Goal: Obtain resource: Obtain resource

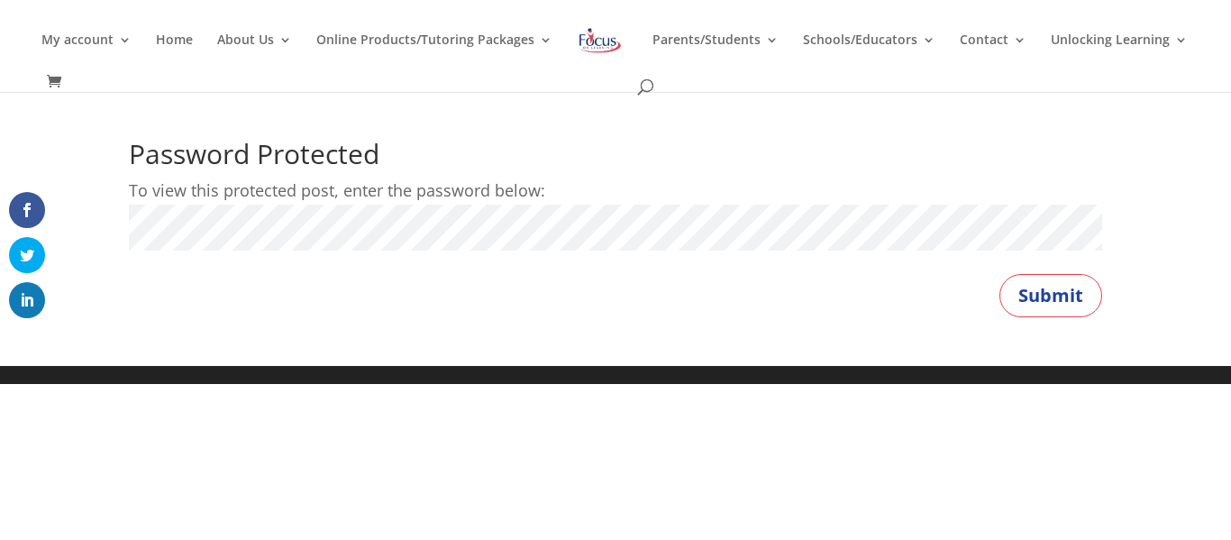
click at [999, 274] on button "Submit" at bounding box center [1050, 295] width 103 height 43
click at [1072, 293] on button "Submit" at bounding box center [1050, 295] width 103 height 43
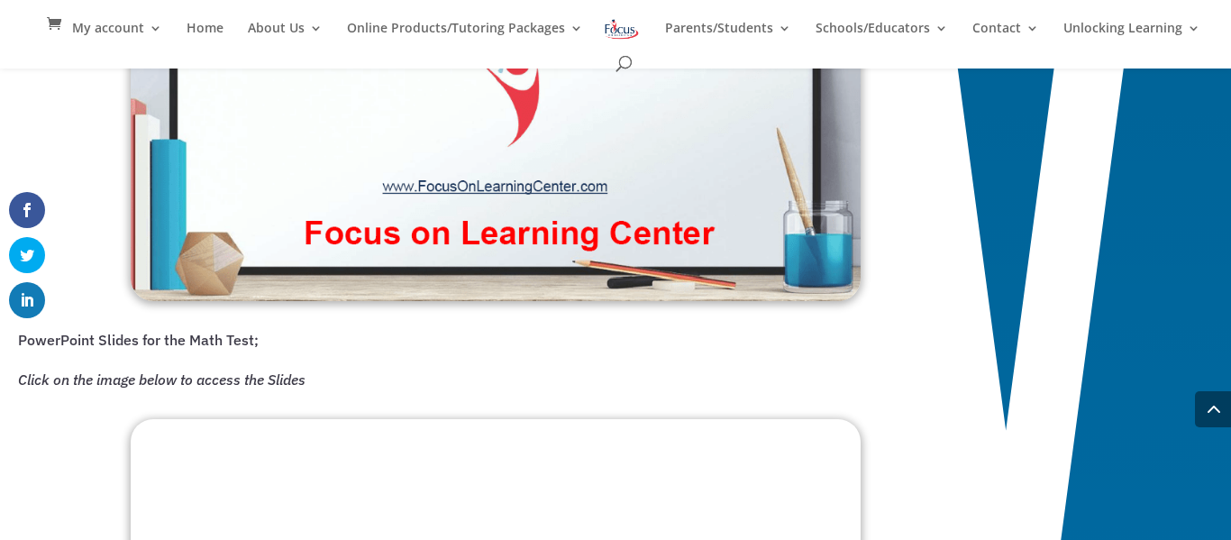
scroll to position [1622, 0]
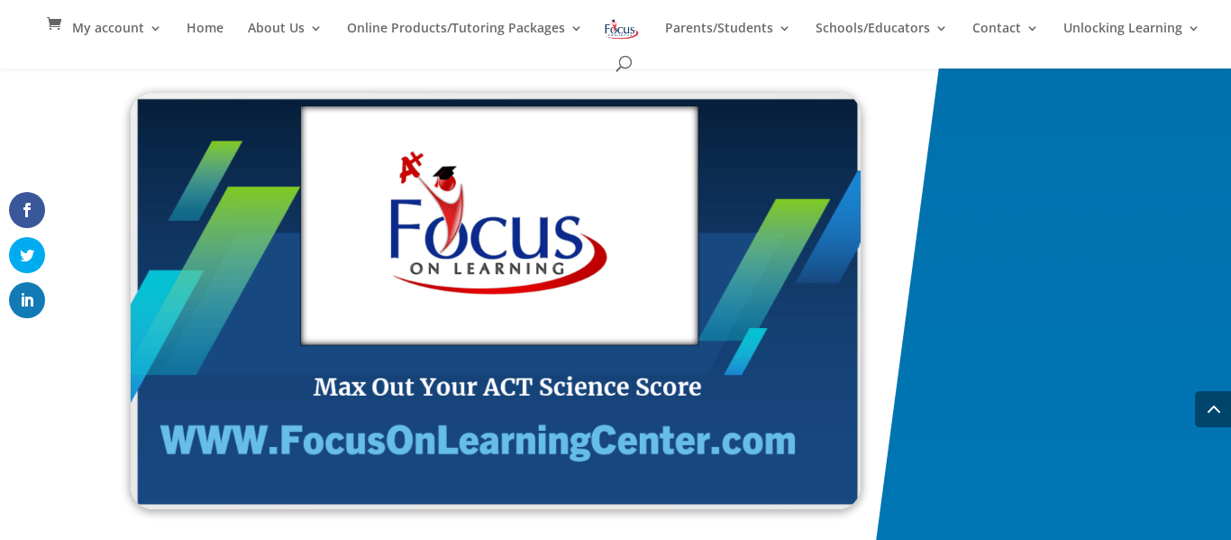
scroll to position [2991, 0]
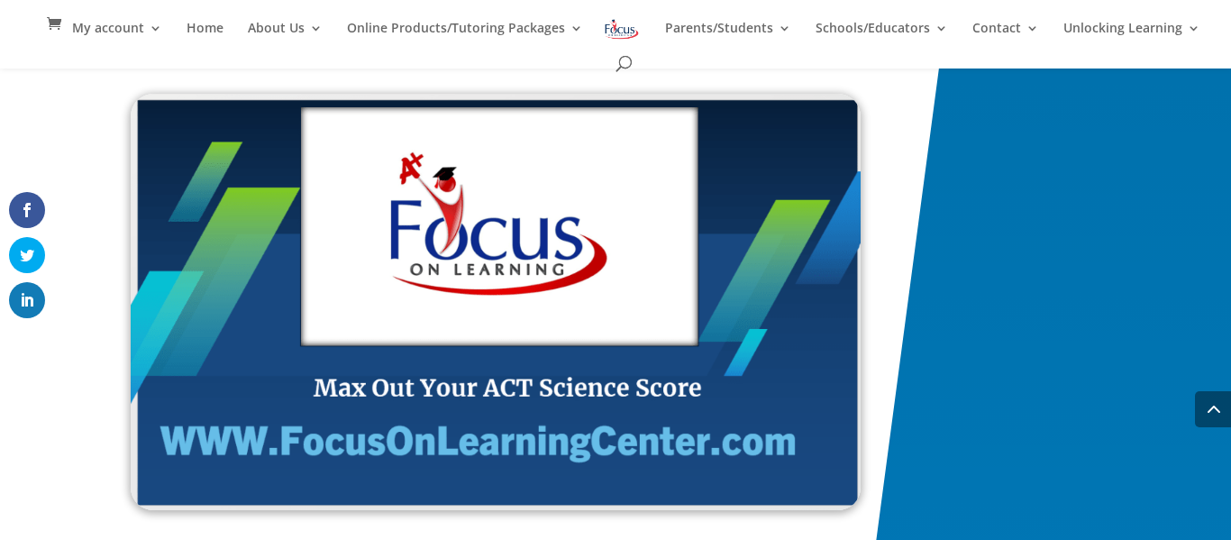
click at [787, 280] on img at bounding box center [496, 302] width 730 height 416
